Goal: Task Accomplishment & Management: Use online tool/utility

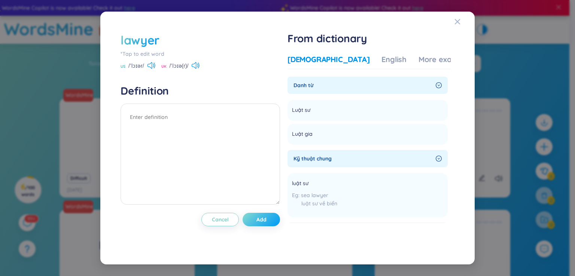
click at [267, 217] on span "Add" at bounding box center [262, 219] width 10 height 7
click at [459, 23] on icon "Close" at bounding box center [457, 21] width 5 height 5
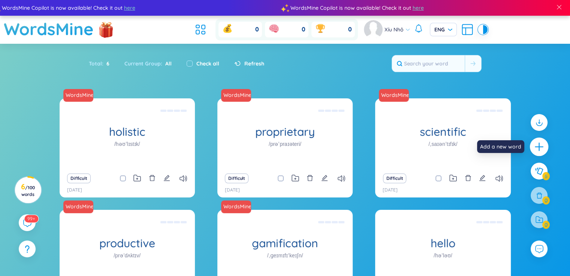
click at [544, 149] on div at bounding box center [539, 147] width 19 height 19
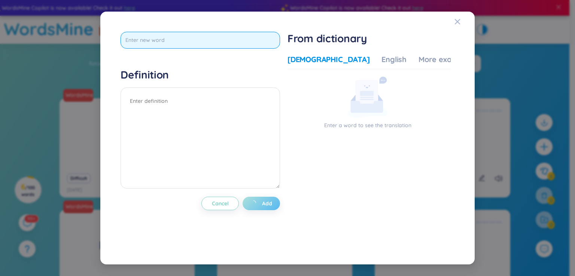
click at [230, 47] on input "text" at bounding box center [201, 40] width 160 height 17
paste input "desk"
type input "desk"
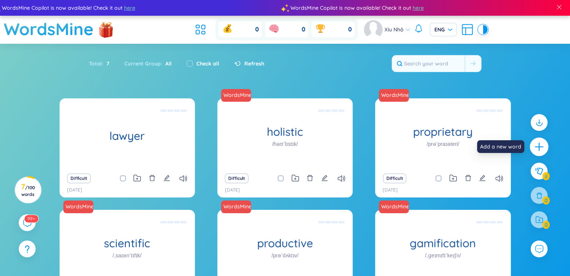
click at [536, 153] on div at bounding box center [539, 147] width 19 height 19
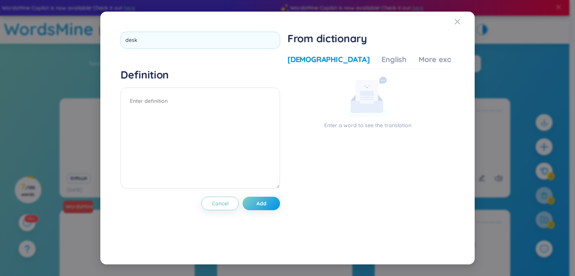
click at [338, 59] on div "Vietnamese English More examples" at bounding box center [380, 61] width 185 height 15
click at [382, 59] on div "English" at bounding box center [394, 59] width 25 height 10
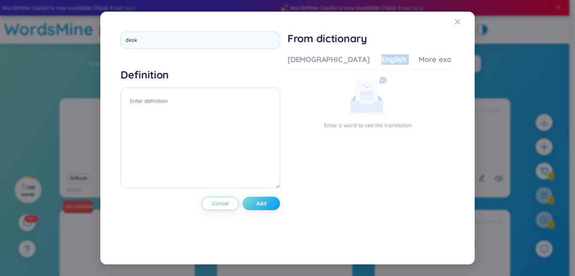
click at [262, 206] on span "Add" at bounding box center [262, 203] width 10 height 7
click at [266, 206] on span "Add" at bounding box center [262, 203] width 10 height 7
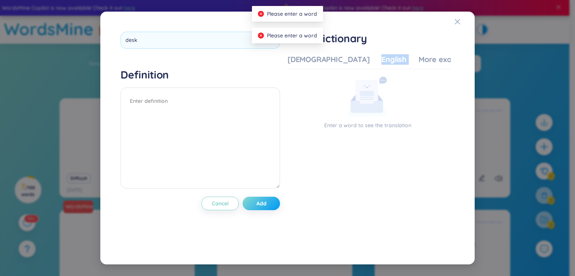
click at [266, 206] on span "Add" at bounding box center [262, 203] width 10 height 7
click at [319, 57] on div "[DEMOGRAPHIC_DATA]" at bounding box center [329, 59] width 82 height 10
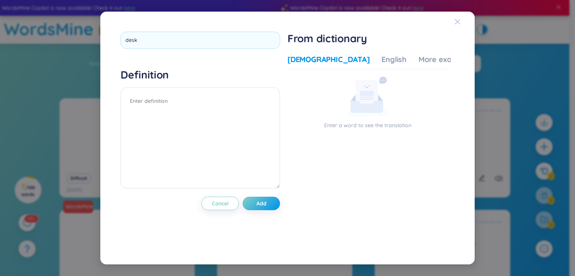
drag, startPoint x: 460, startPoint y: 17, endPoint x: 459, endPoint y: 26, distance: 8.6
click at [460, 18] on div "Close" at bounding box center [458, 22] width 6 height 20
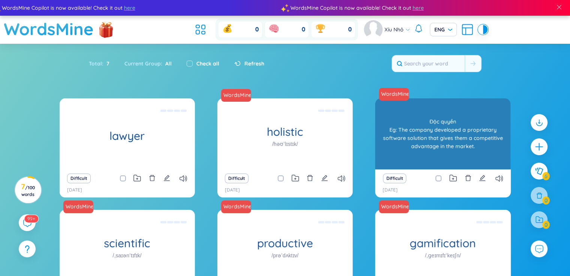
click at [452, 142] on div "WordsMine proprietary /prəˈpraɪəteri/ Độc quyền Eg: The company developed a pro…" at bounding box center [442, 134] width 135 height 71
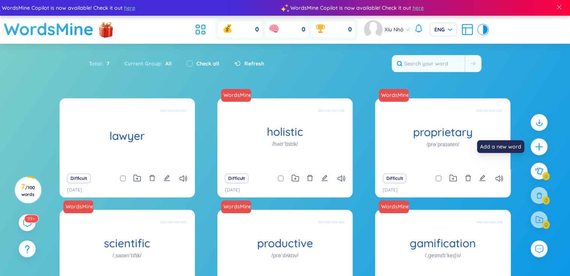
click at [539, 143] on icon "plus" at bounding box center [538, 146] width 9 height 9
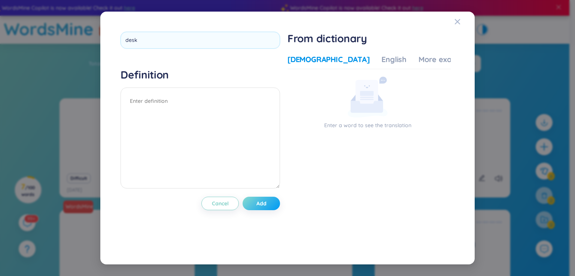
click at [262, 207] on span "Add" at bounding box center [262, 203] width 10 height 7
click at [218, 205] on span "Cancel" at bounding box center [220, 203] width 17 height 7
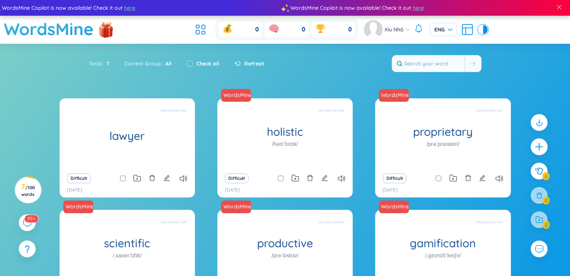
scroll to position [95, 0]
